Goal: Connect with others: Connect with others

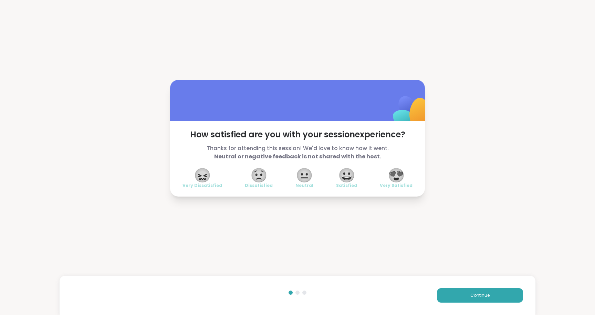
click at [404, 180] on span "😍" at bounding box center [396, 175] width 17 height 12
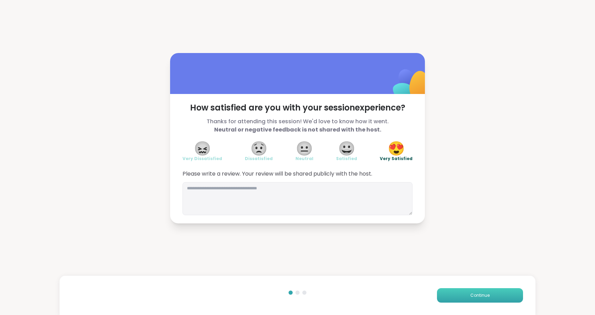
click at [455, 291] on button "Continue" at bounding box center [480, 295] width 86 height 14
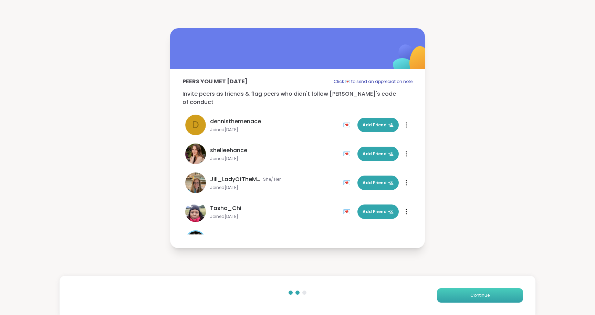
click at [455, 291] on button "Continue" at bounding box center [480, 295] width 86 height 14
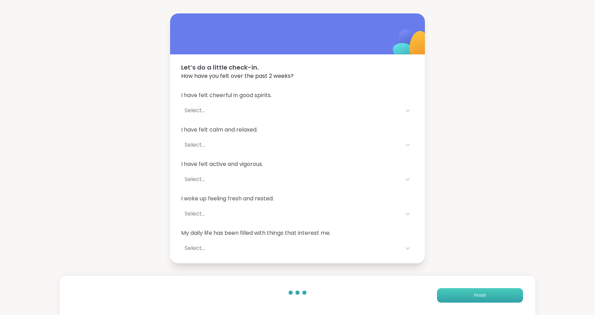
click at [455, 291] on button "Finish" at bounding box center [480, 295] width 86 height 14
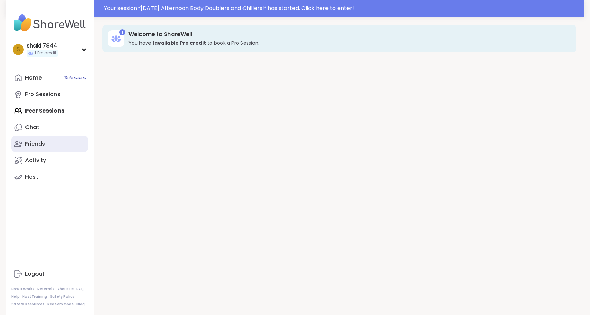
click at [55, 149] on link "Friends" at bounding box center [49, 144] width 77 height 17
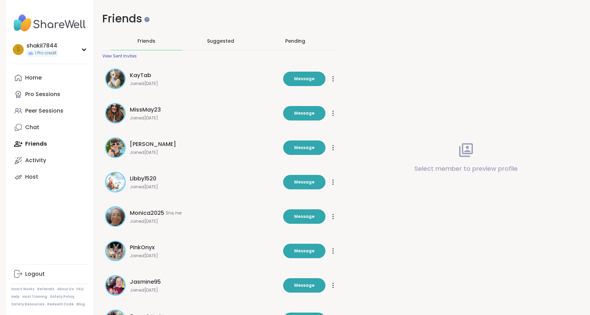
click at [289, 41] on div "Pending" at bounding box center [295, 41] width 20 height 7
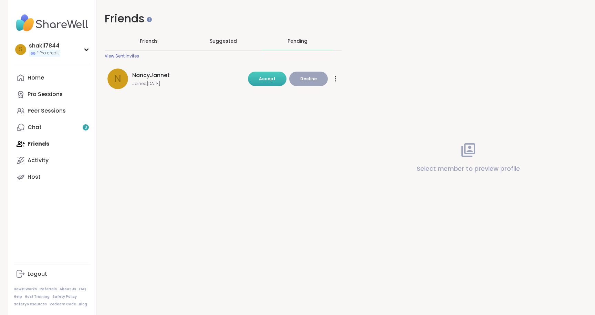
click at [255, 77] on button "Accept" at bounding box center [267, 79] width 39 height 14
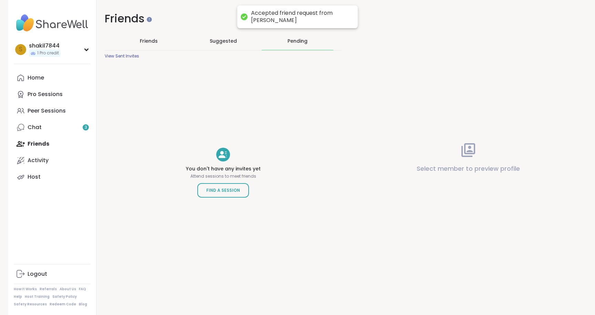
click at [139, 44] on div "Friends" at bounding box center [149, 41] width 72 height 18
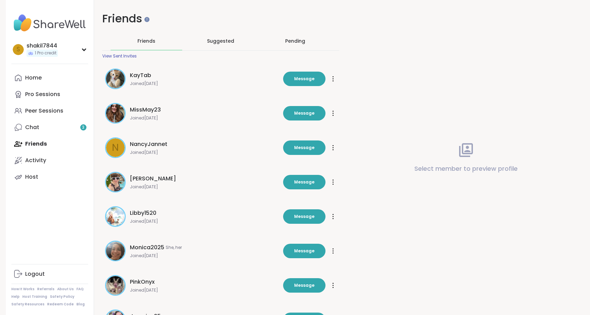
click at [141, 142] on span "NancyJannet" at bounding box center [149, 144] width 38 height 8
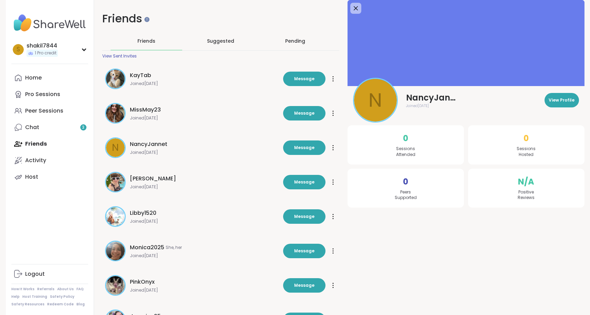
click at [141, 142] on span "NancyJannet" at bounding box center [149, 144] width 38 height 8
click at [32, 135] on link "Chat 3" at bounding box center [49, 127] width 77 height 17
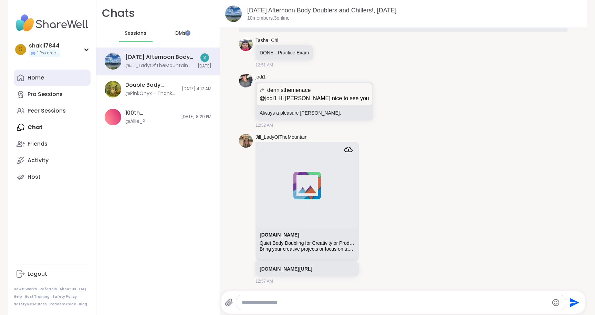
click at [53, 83] on link "Home" at bounding box center [52, 78] width 77 height 17
